Goal: Task Accomplishment & Management: Use online tool/utility

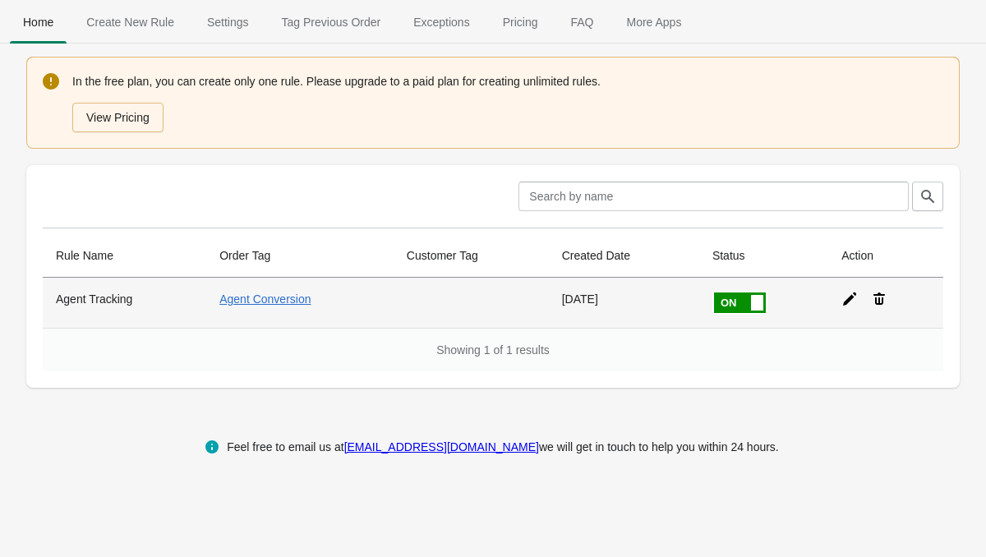
click at [846, 298] on icon at bounding box center [850, 299] width 16 height 16
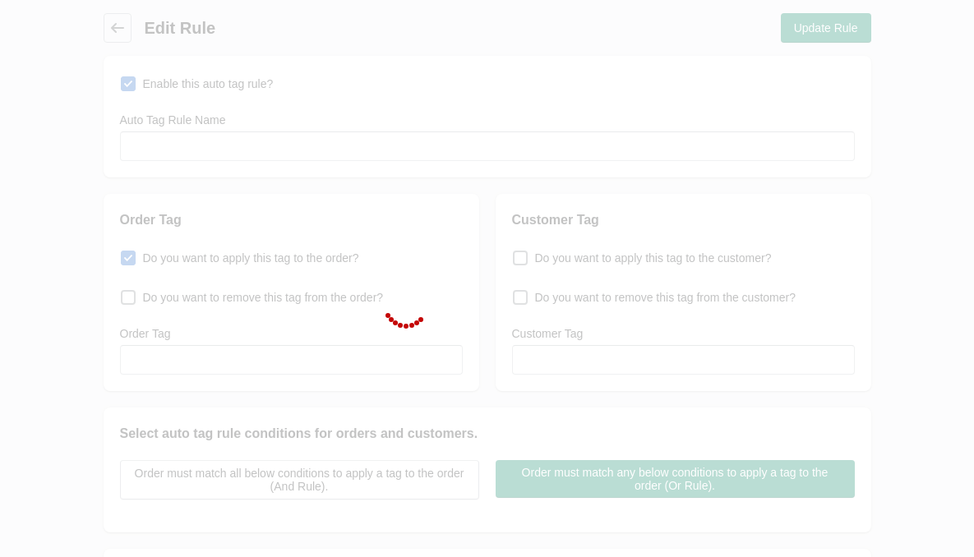
type input "Agent Tracking"
checkbox input "true"
type input "Agent Conversion"
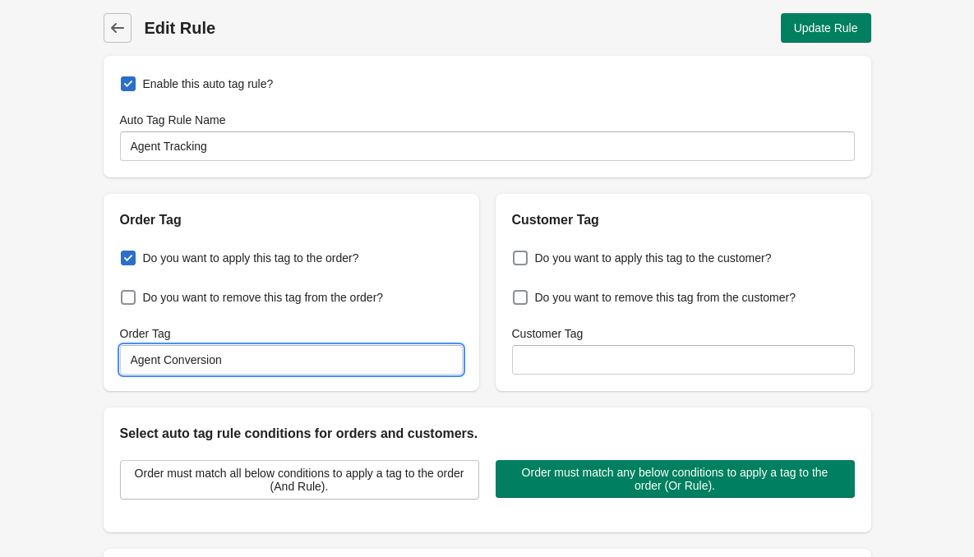
drag, startPoint x: 249, startPoint y: 369, endPoint x: 119, endPoint y: 359, distance: 130.2
click at [120, 359] on input "Agent Conversion" at bounding box center [291, 360] width 343 height 30
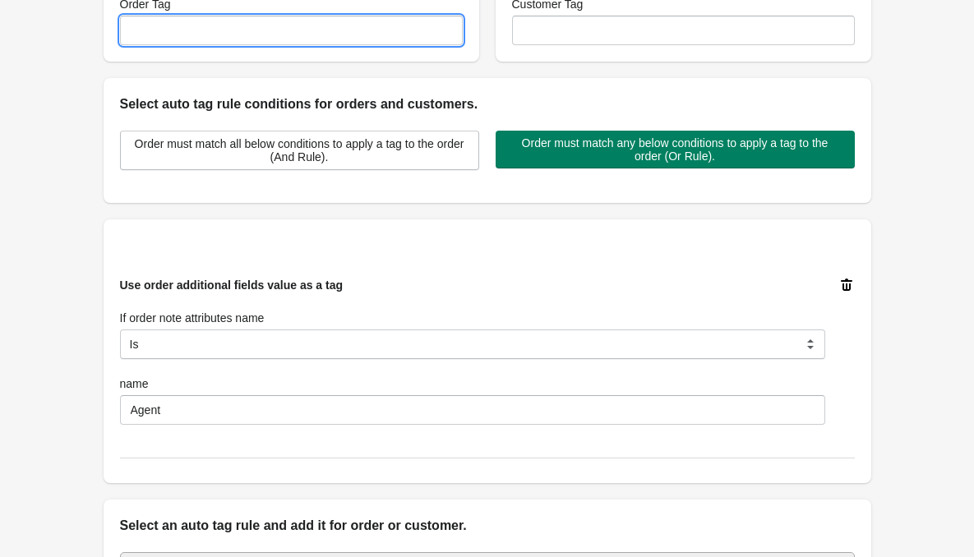
scroll to position [575, 0]
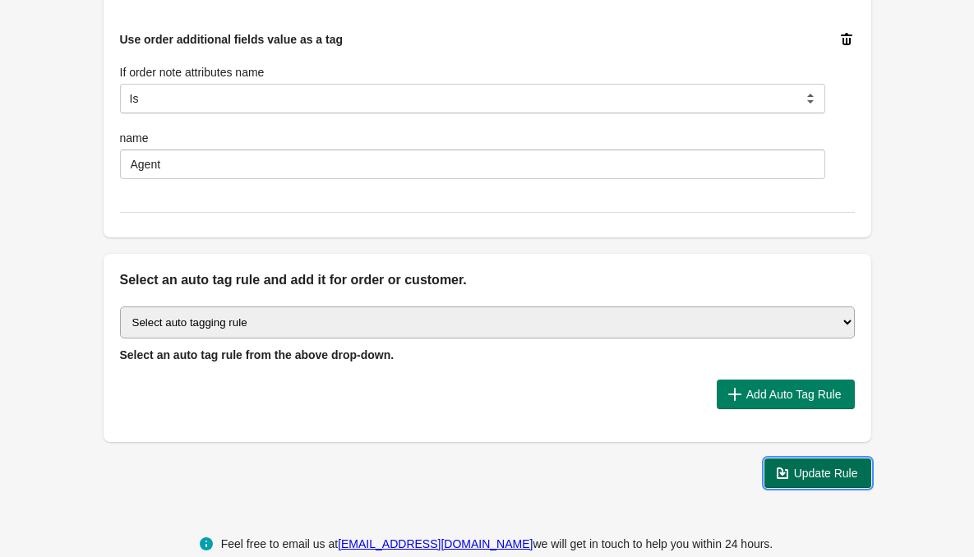
click at [819, 463] on button "Update Rule" at bounding box center [817, 474] width 107 height 30
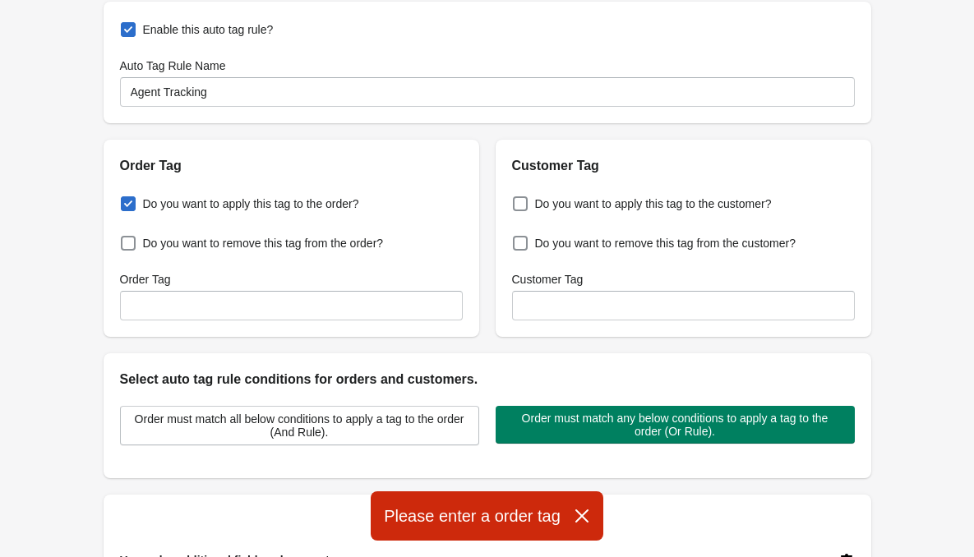
scroll to position [0, 0]
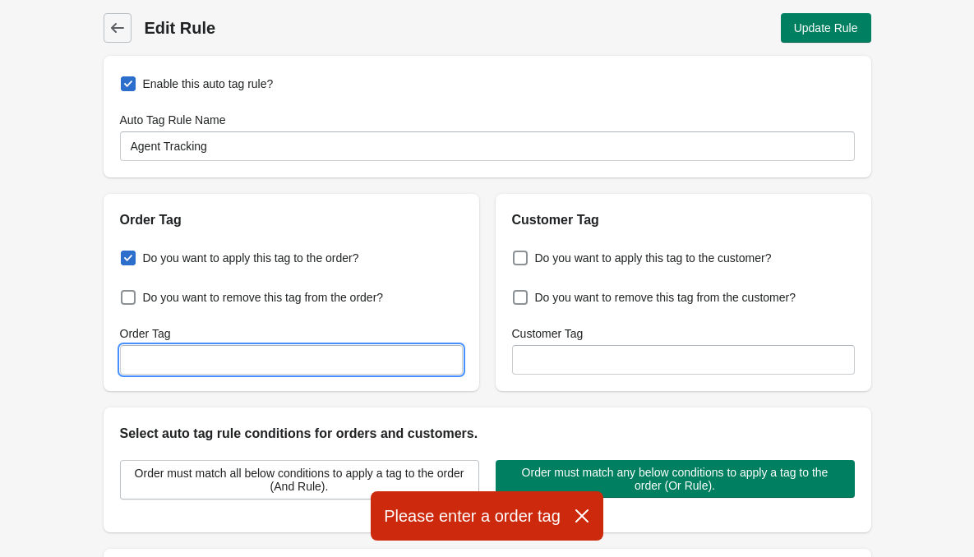
click at [203, 369] on input "Order Tag" at bounding box center [291, 360] width 343 height 30
type input "Agent Conversion"
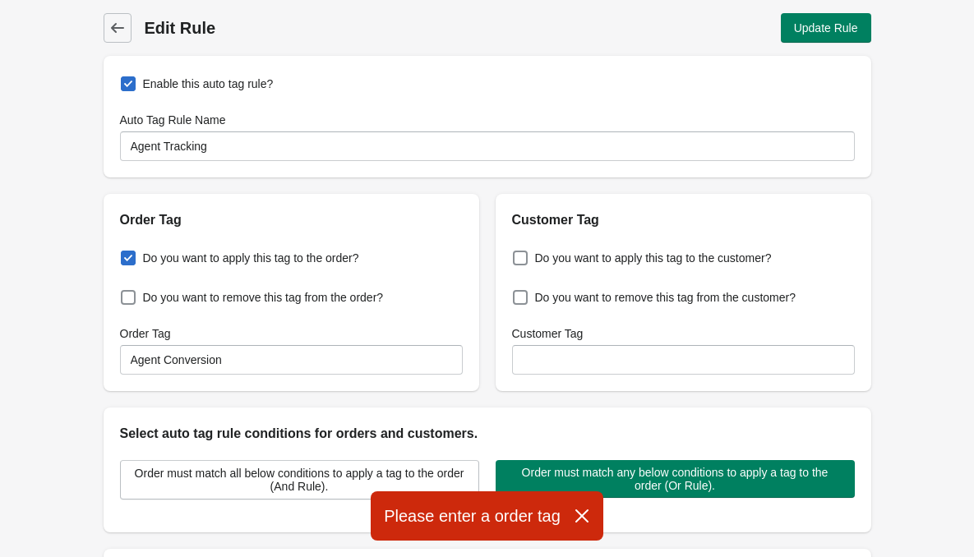
click at [252, 328] on div "Order Tag" at bounding box center [291, 334] width 343 height 16
click at [279, 298] on span "Do you want to remove this tag from the order?" at bounding box center [263, 297] width 241 height 16
click at [125, 293] on input "Do you want to remove this tag from the order?" at bounding box center [124, 293] width 1 height 1
checkbox input "true"
checkbox input "false"
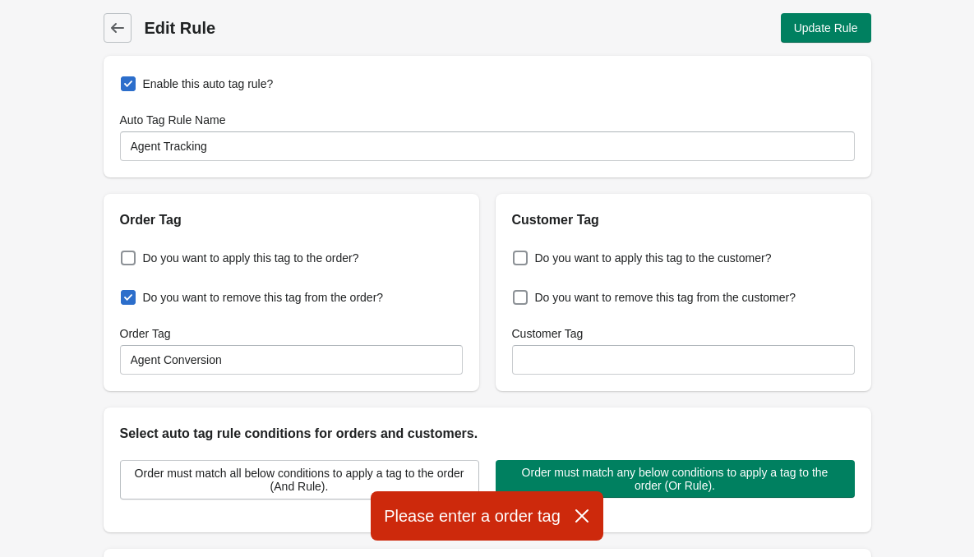
click at [349, 205] on div "Order Tag" at bounding box center [292, 212] width 376 height 36
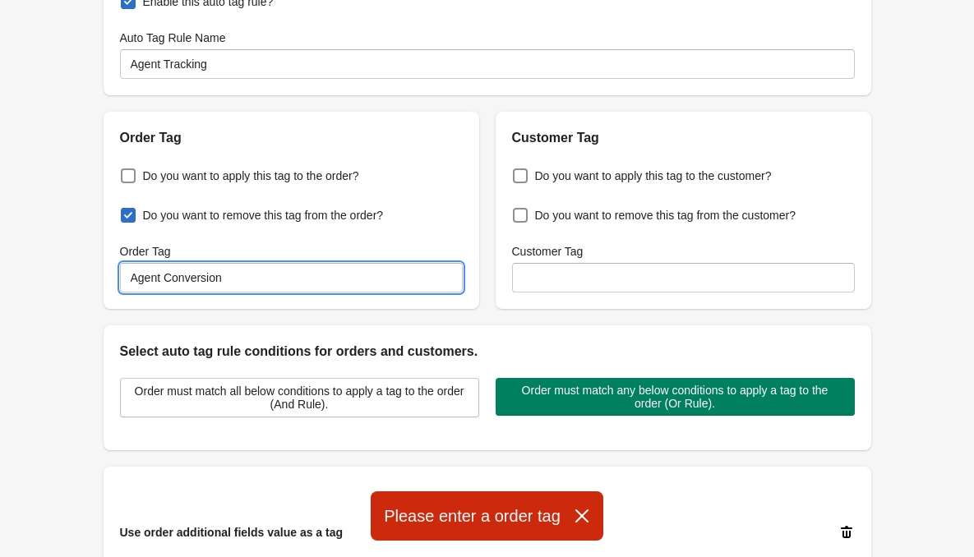
click at [275, 283] on input "Agent Conversion" at bounding box center [291, 278] width 343 height 30
drag, startPoint x: 172, startPoint y: 285, endPoint x: 118, endPoint y: 288, distance: 53.5
click at [118, 288] on div "Do you want to apply this tag to the order? Do you want to remove this tag from…" at bounding box center [292, 228] width 376 height 161
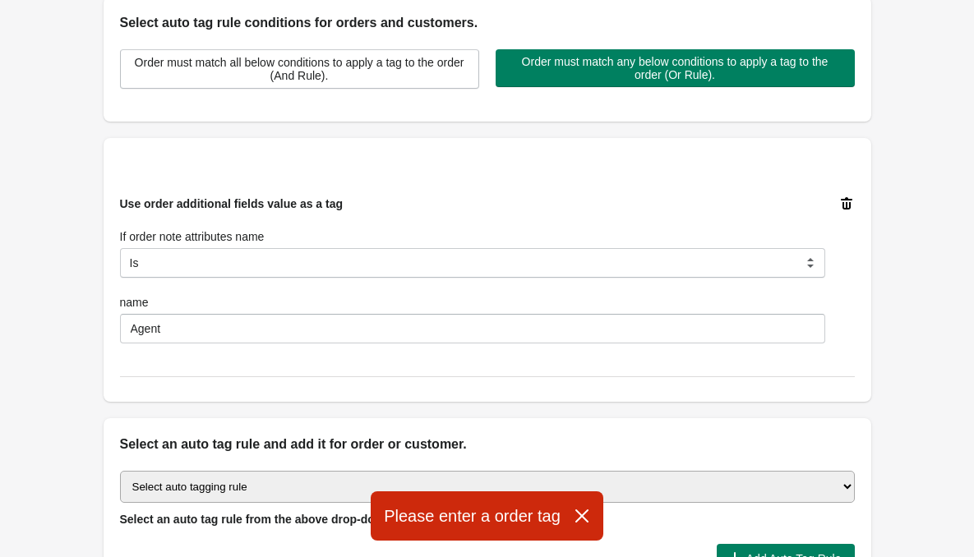
scroll to position [605, 0]
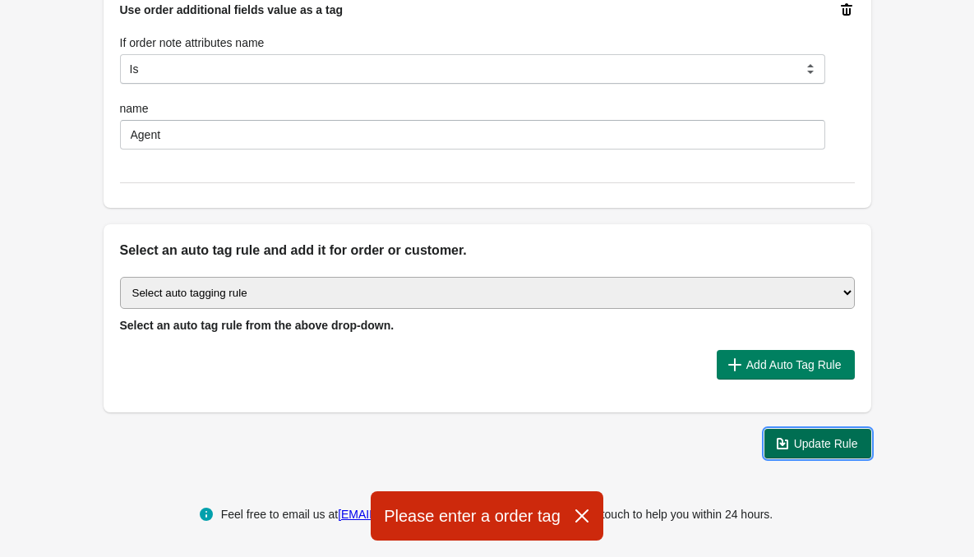
click at [804, 443] on span "Update Rule" at bounding box center [826, 443] width 64 height 13
click at [587, 515] on icon "button" at bounding box center [582, 516] width 16 height 16
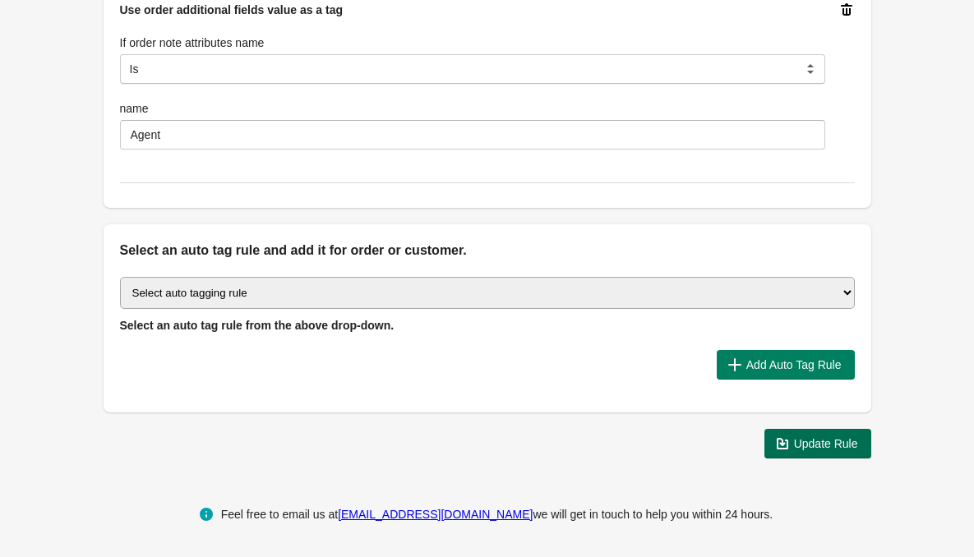
click at [783, 435] on button "Update Rule" at bounding box center [817, 444] width 107 height 30
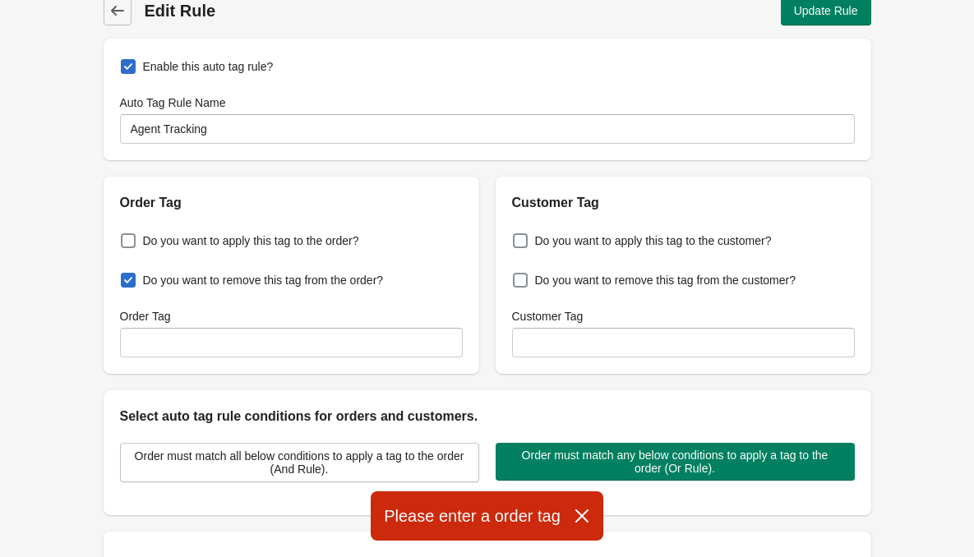
scroll to position [0, 0]
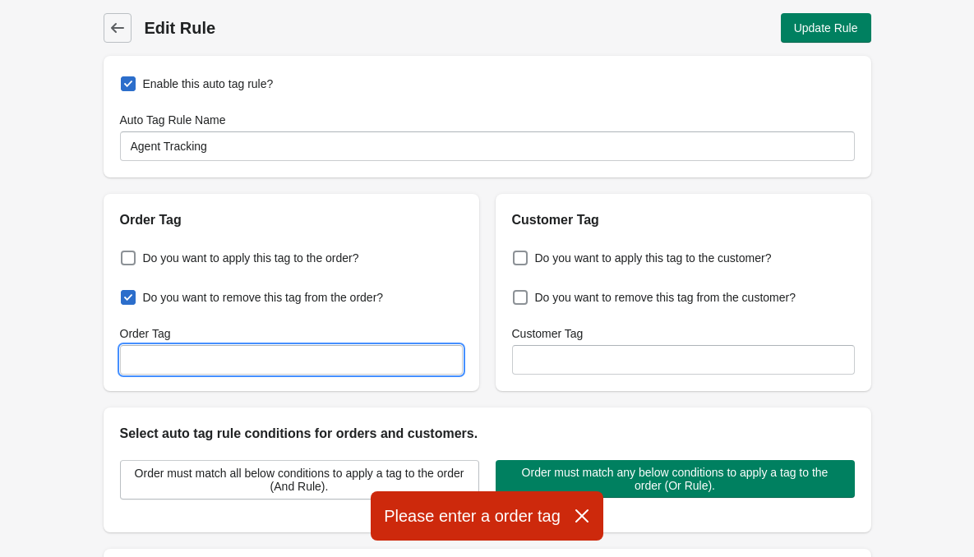
click at [180, 347] on input "Order Tag" at bounding box center [291, 360] width 343 height 30
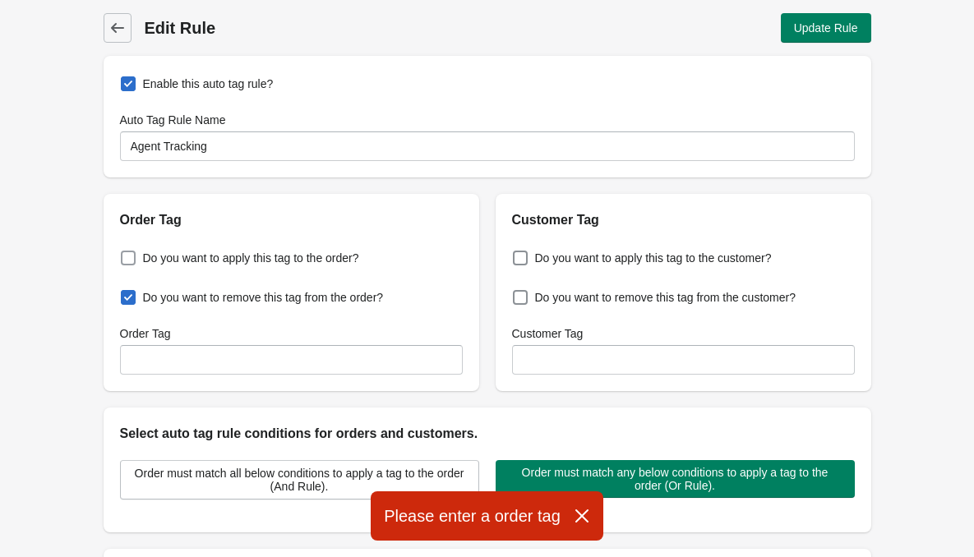
click at [132, 256] on span at bounding box center [128, 258] width 15 height 15
click at [125, 254] on input "Do you want to apply this tag to the order?" at bounding box center [124, 253] width 1 height 1
checkbox input "true"
checkbox input "false"
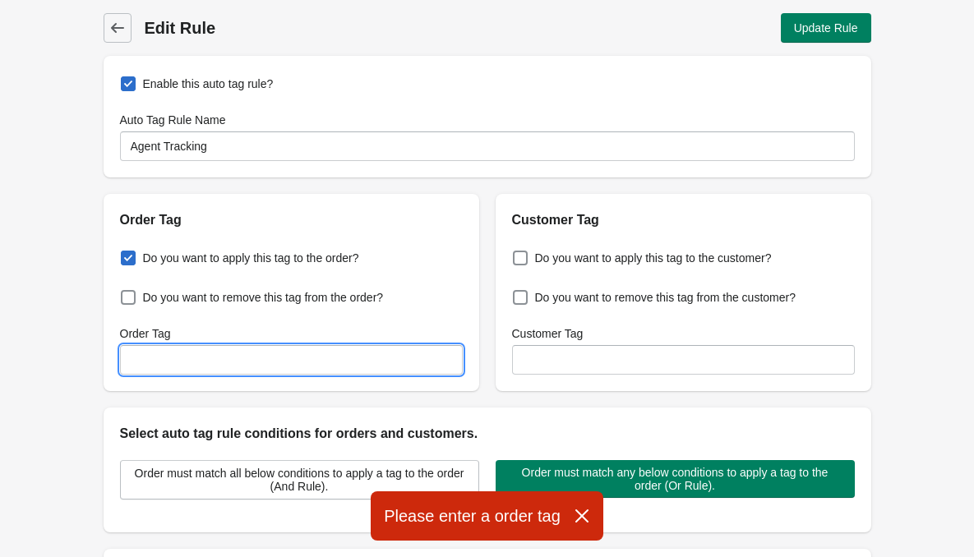
click at [187, 353] on input "Order Tag" at bounding box center [291, 360] width 343 height 30
type input "Agent Conversion"
click at [442, 297] on div "Do you want to apply this tag to the order? Do you want to remove this tag from…" at bounding box center [292, 310] width 376 height 161
